Goal: Find contact information: Find contact information

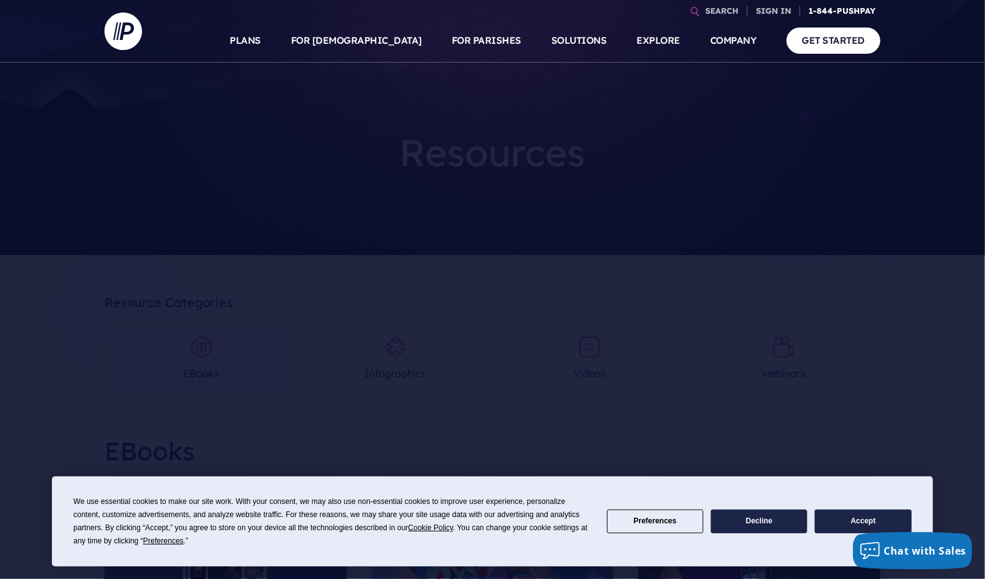
click at [848, 13] on link "1-844-PUSHPAY" at bounding box center [841, 11] width 77 height 22
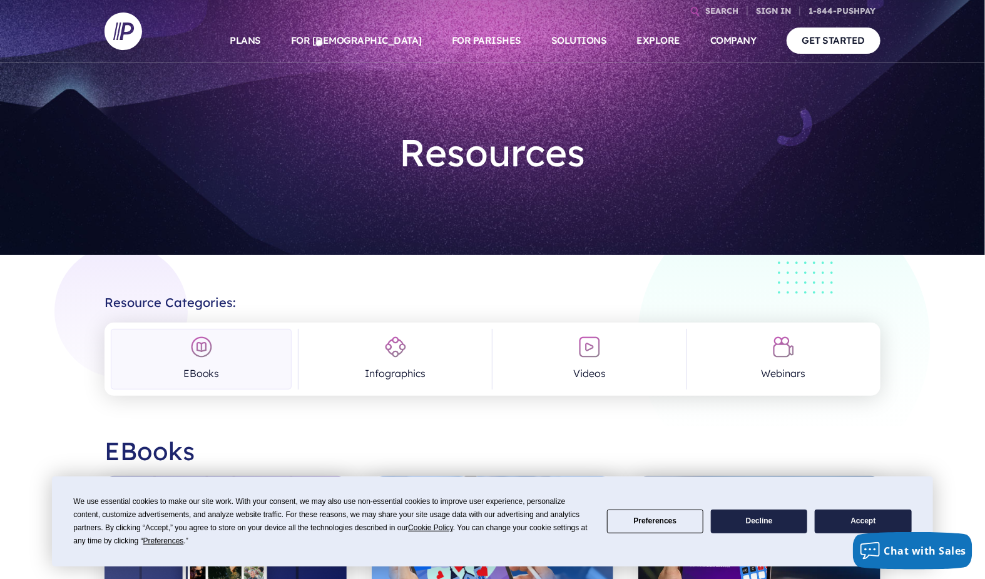
click at [639, 87] on div "Resources" at bounding box center [492, 127] width 776 height 155
drag, startPoint x: 639, startPoint y: 86, endPoint x: 474, endPoint y: 86, distance: 165.8
click at [474, 86] on div "Resources" at bounding box center [492, 127] width 776 height 155
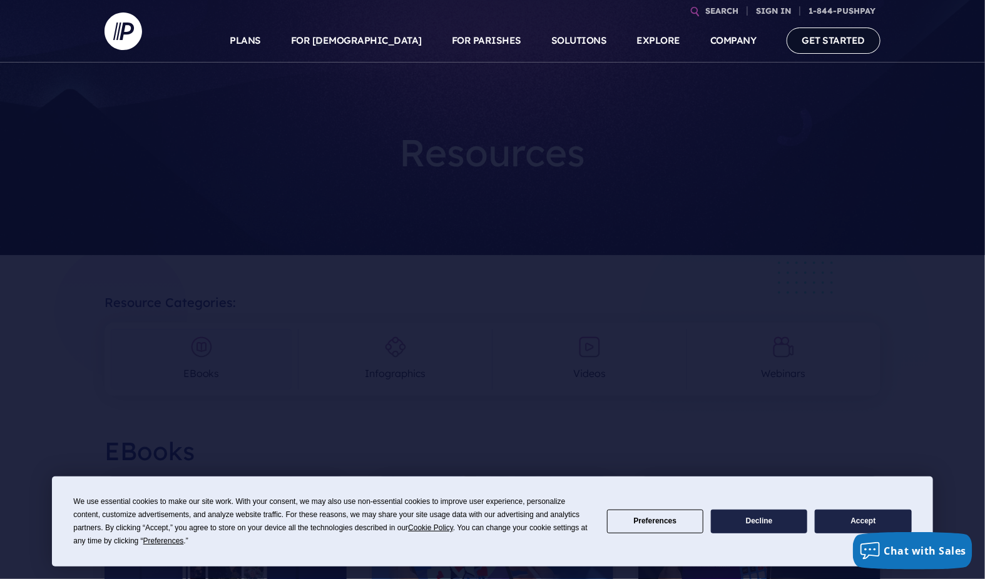
click at [823, 35] on link "GET STARTED" at bounding box center [833, 41] width 94 height 26
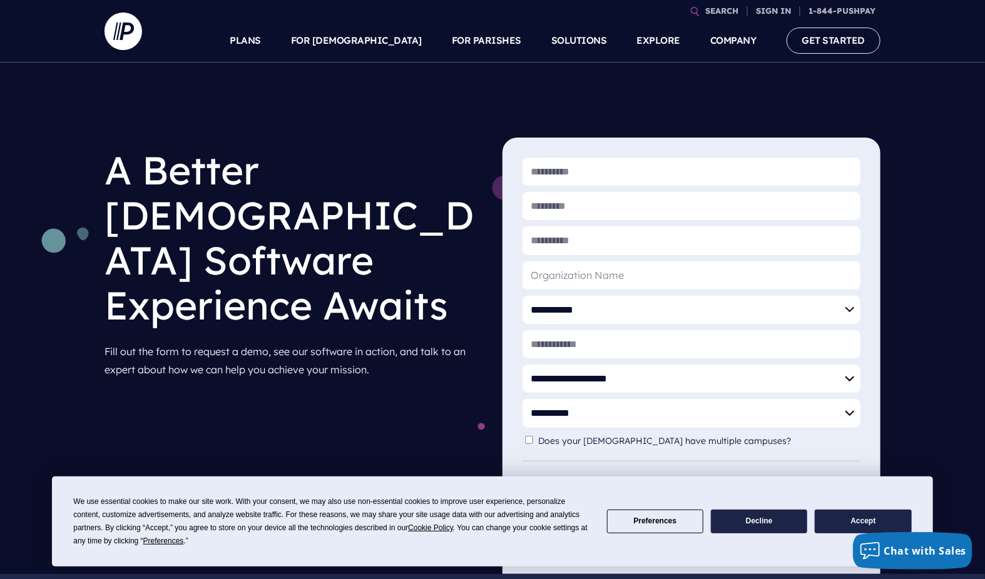
click at [623, 85] on div "**********" at bounding box center [492, 319] width 985 height 512
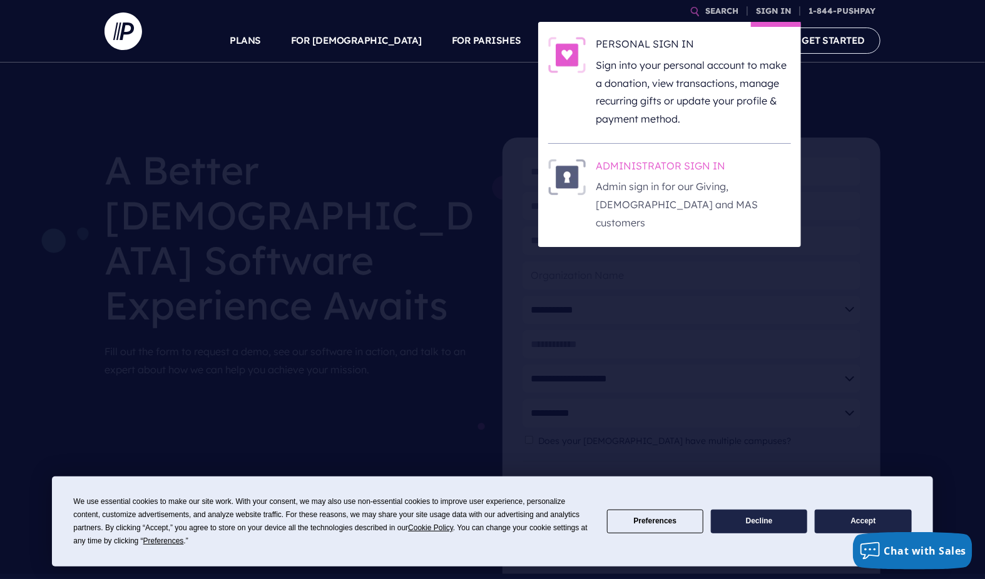
click at [657, 165] on h6 "ADMINISTRATOR SIGN IN" at bounding box center [693, 168] width 195 height 19
